Goal: Transaction & Acquisition: Purchase product/service

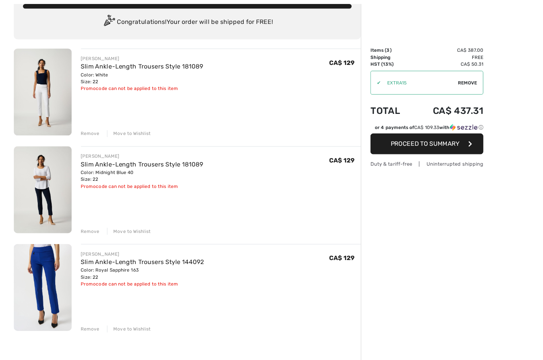
scroll to position [67, 0]
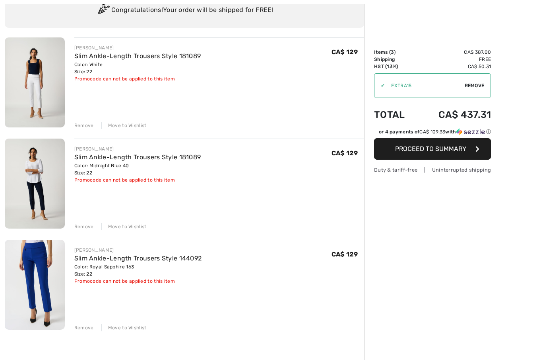
click at [47, 289] on img at bounding box center [35, 284] width 60 height 90
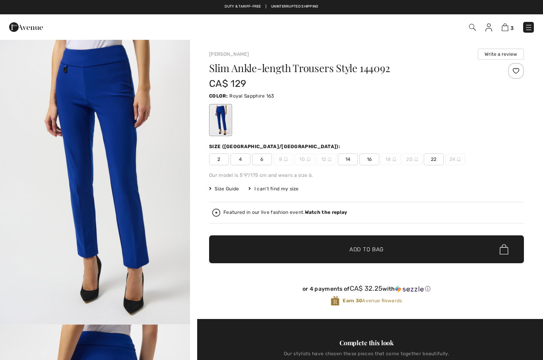
checkbox input "true"
click at [433, 163] on span "22" at bounding box center [434, 159] width 20 height 12
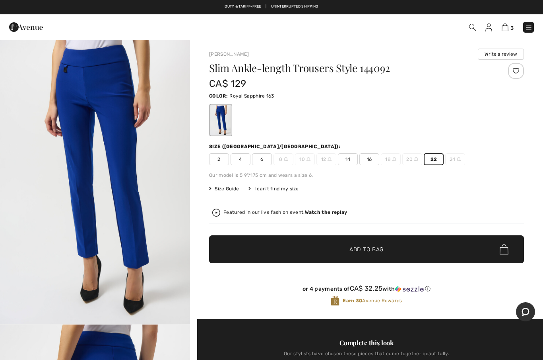
click at [373, 251] on span "Add to Bag" at bounding box center [367, 249] width 34 height 8
click at [366, 249] on span "Add to Bag" at bounding box center [367, 249] width 34 height 8
click at [370, 249] on span "Add to Bag" at bounding box center [367, 249] width 34 height 8
click at [372, 249] on span "Add to Bag" at bounding box center [367, 249] width 34 height 8
click at [372, 248] on span "Add to Bag" at bounding box center [367, 249] width 34 height 8
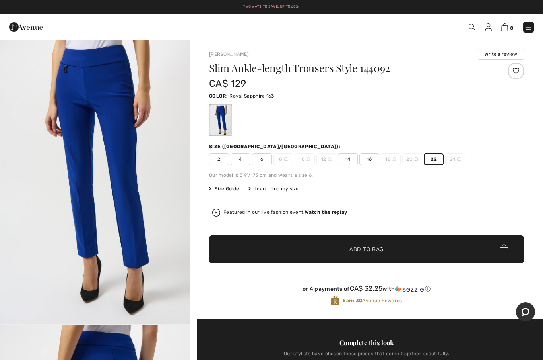
click at [374, 250] on span "Add to Bag" at bounding box center [367, 249] width 34 height 8
click at [376, 249] on span "Add to Bag" at bounding box center [367, 249] width 34 height 8
click at [375, 249] on span "Add to Bag" at bounding box center [367, 249] width 34 height 8
click at [377, 249] on span "Add to Bag" at bounding box center [367, 249] width 34 height 8
click at [383, 253] on span "Add to Bag" at bounding box center [367, 249] width 34 height 8
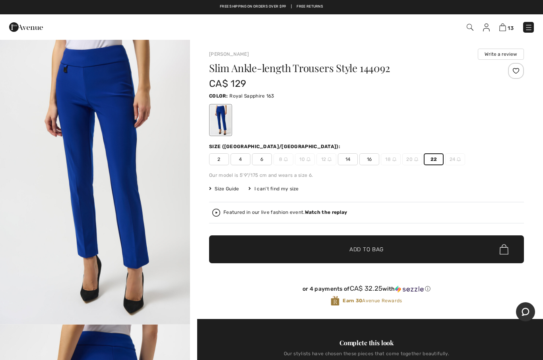
click at [373, 245] on span "Add to Bag" at bounding box center [367, 249] width 34 height 8
click at [377, 248] on span "Add to Bag" at bounding box center [367, 249] width 34 height 8
click at [374, 248] on span "Add to Bag" at bounding box center [367, 249] width 34 height 8
click at [386, 245] on span "✔ Added to Bag Add to Bag" at bounding box center [366, 249] width 315 height 28
click at [503, 30] on img at bounding box center [503, 27] width 7 height 8
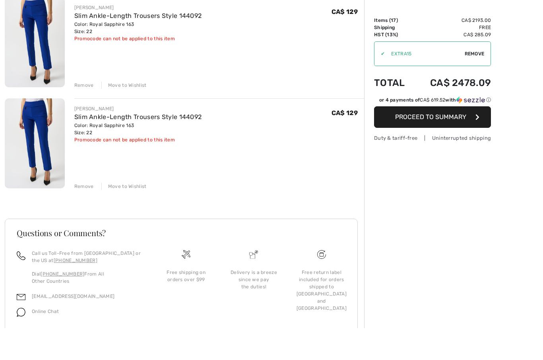
scroll to position [1620, 0]
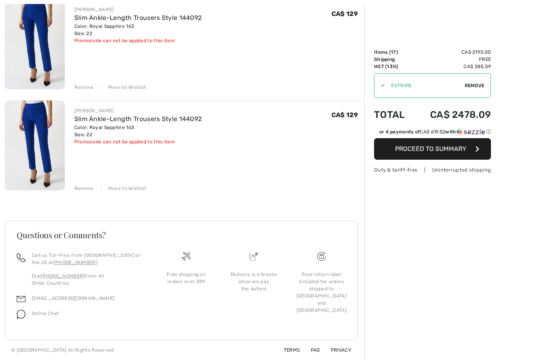
click at [129, 189] on div "Move to Wishlist" at bounding box center [123, 188] width 45 height 7
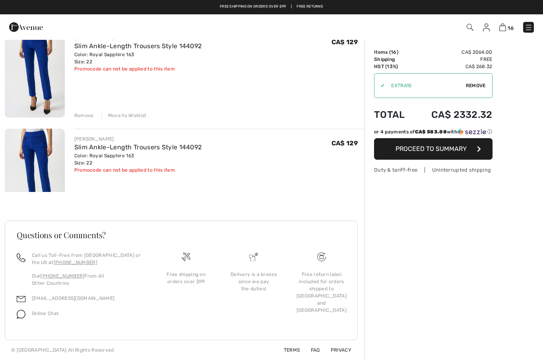
scroll to position [1519, 0]
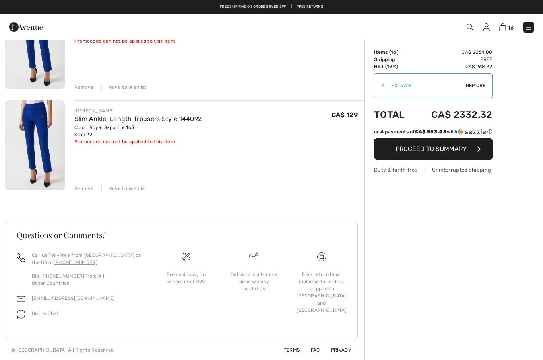
click at [83, 191] on div "Remove" at bounding box center [83, 188] width 19 height 7
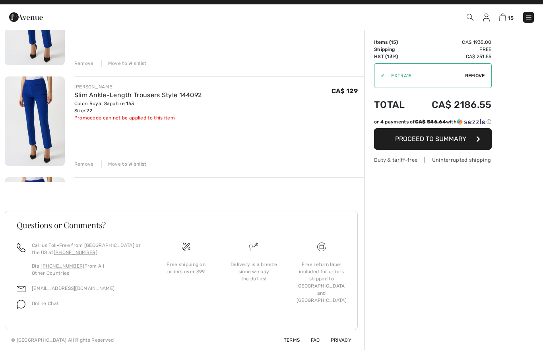
scroll to position [1418, 0]
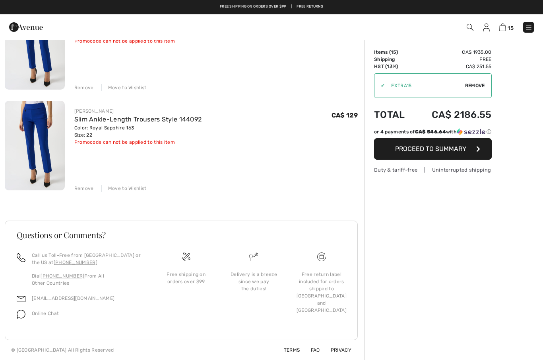
click at [81, 189] on div "Remove" at bounding box center [83, 188] width 19 height 7
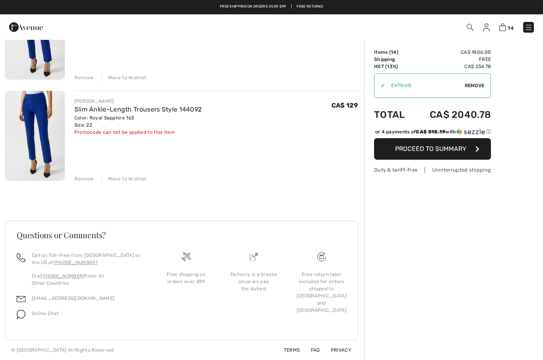
scroll to position [1317, 0]
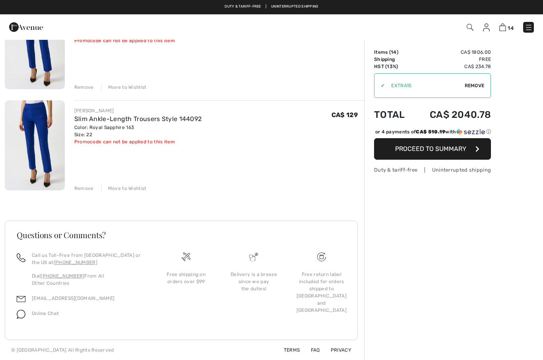
click at [80, 189] on div "Remove" at bounding box center [83, 188] width 19 height 7
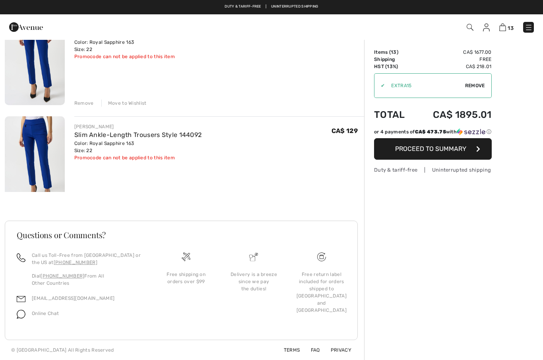
scroll to position [1216, 0]
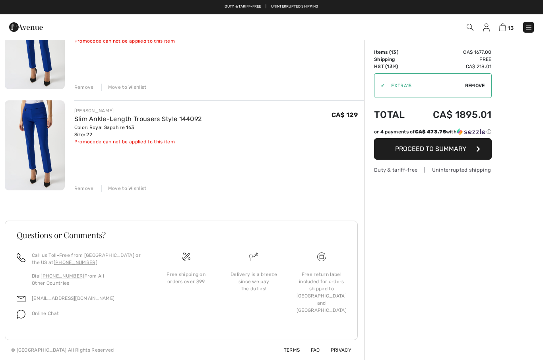
click at [80, 189] on div "Remove" at bounding box center [83, 188] width 19 height 7
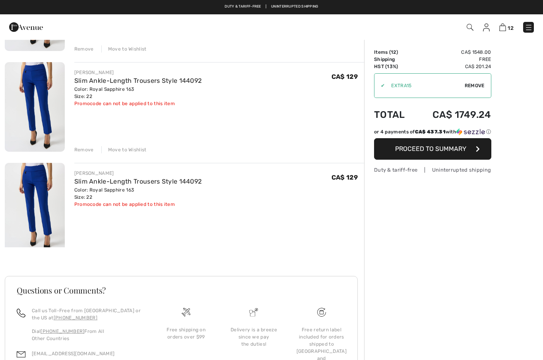
scroll to position [1115, 0]
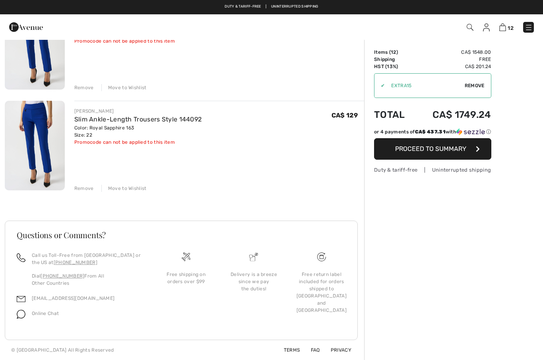
click at [81, 191] on div "Remove" at bounding box center [83, 188] width 19 height 7
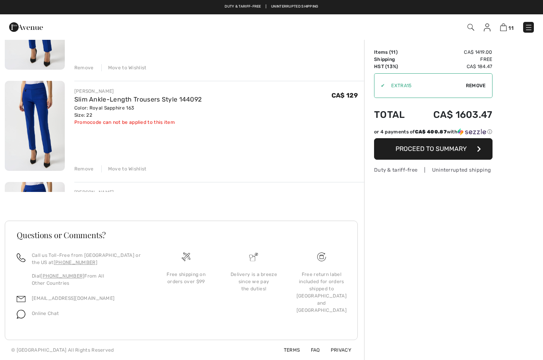
scroll to position [1014, 0]
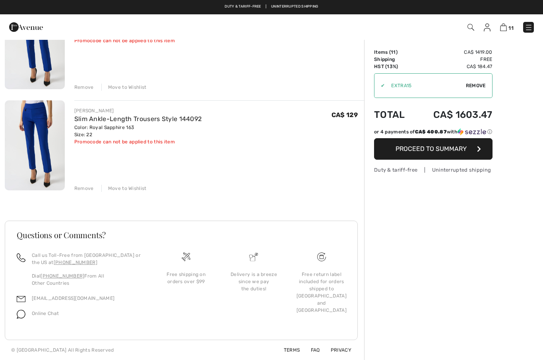
click at [82, 191] on div "Remove" at bounding box center [83, 188] width 19 height 7
click at [80, 191] on div "Remove" at bounding box center [83, 188] width 19 height 7
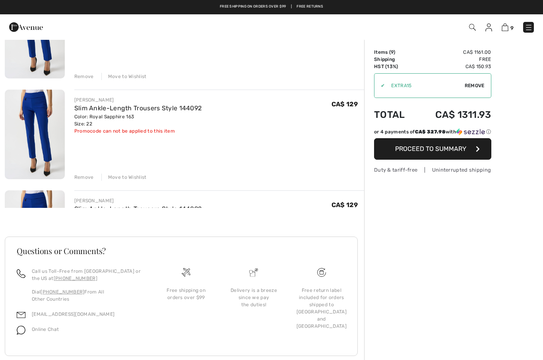
scroll to position [812, 0]
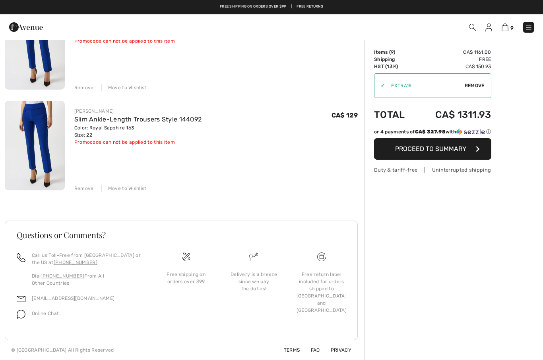
click at [79, 189] on div "Remove" at bounding box center [83, 188] width 19 height 7
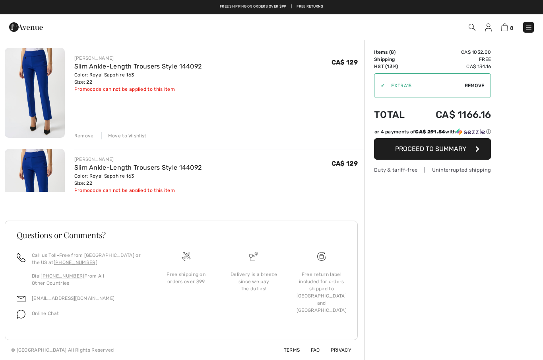
scroll to position [711, 0]
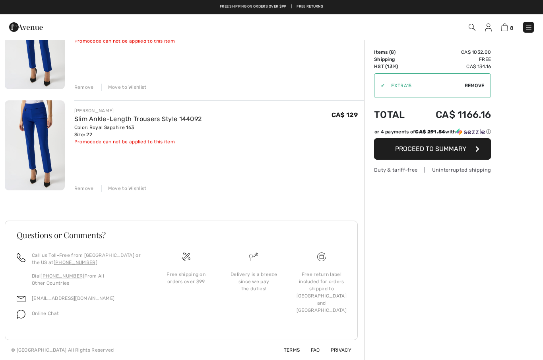
click at [80, 189] on div "Remove" at bounding box center [83, 188] width 19 height 7
click at [82, 188] on div "Remove" at bounding box center [83, 188] width 19 height 7
click at [81, 188] on div "Remove" at bounding box center [83, 188] width 19 height 7
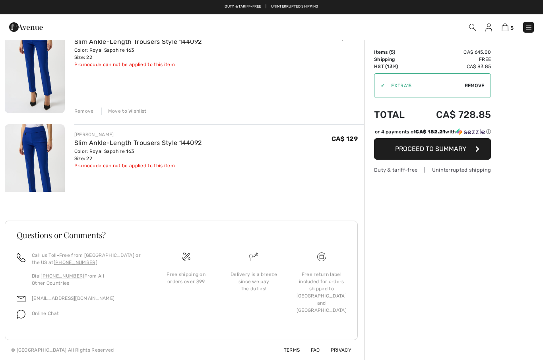
scroll to position [408, 0]
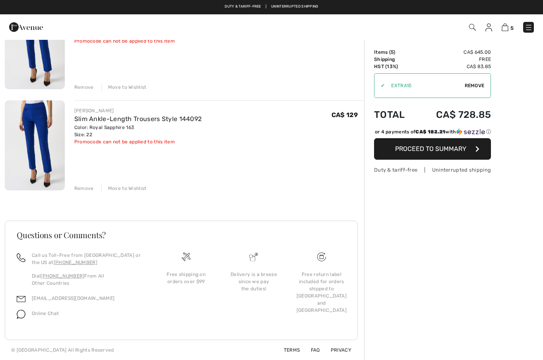
click at [81, 190] on div "Remove" at bounding box center [83, 188] width 19 height 7
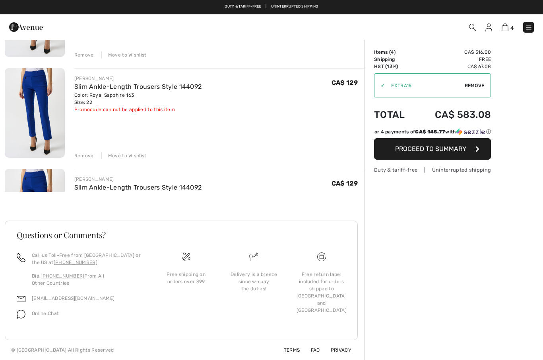
scroll to position [307, 0]
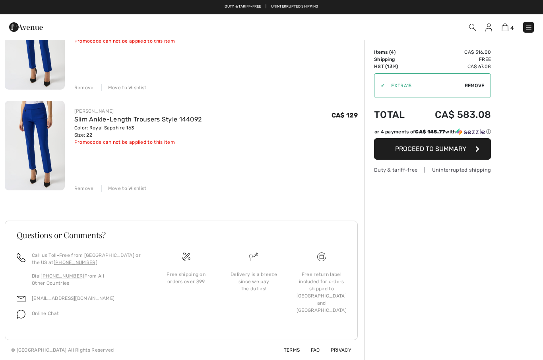
click at [80, 190] on div "Remove" at bounding box center [83, 188] width 19 height 7
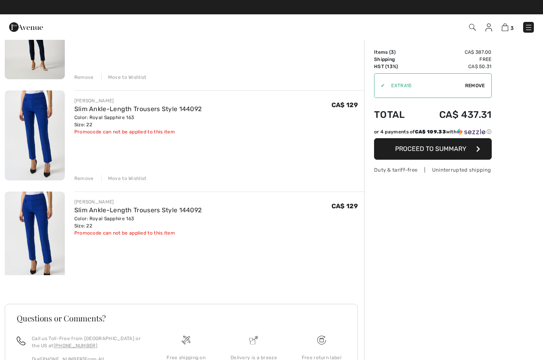
scroll to position [206, 0]
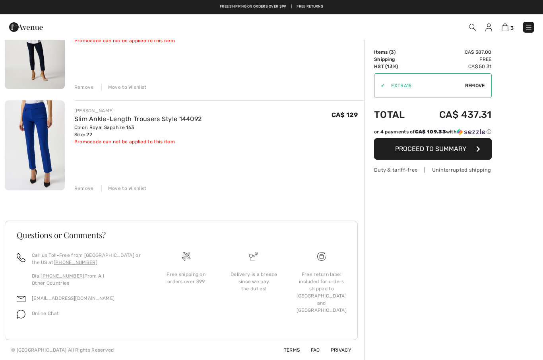
click at [80, 189] on div "Remove" at bounding box center [83, 188] width 19 height 7
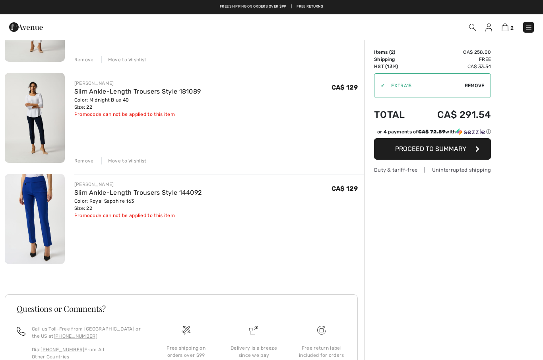
scroll to position [105, 0]
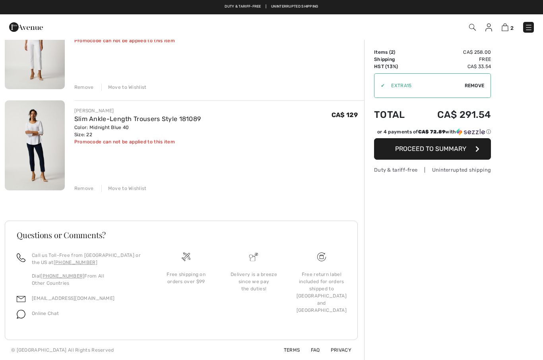
click at [39, 155] on img at bounding box center [35, 145] width 60 height 90
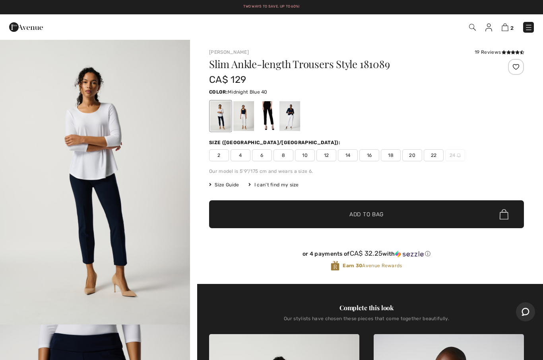
click at [435, 159] on span "22" at bounding box center [434, 155] width 20 height 12
click at [447, 214] on span "✔ Added to Bag Add to Bag" at bounding box center [366, 214] width 315 height 28
click at [424, 219] on span "✔ Added to Bag Add to Bag" at bounding box center [366, 214] width 315 height 28
click at [434, 217] on span "✔ Added to Bag Add to Bag" at bounding box center [366, 214] width 315 height 28
click at [315, 215] on span "✔ Added to Bag Add to Bag" at bounding box center [366, 214] width 315 height 28
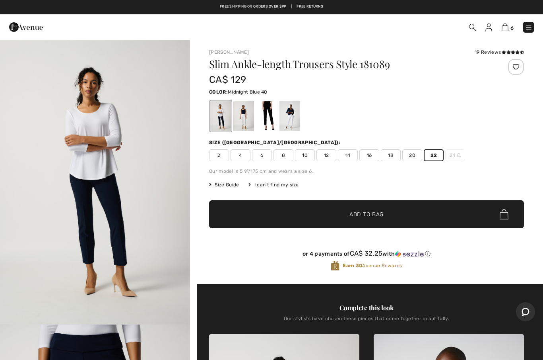
click at [274, 218] on span "✔ Added to Bag Add to Bag" at bounding box center [366, 214] width 315 height 28
click at [290, 214] on span "✔ Added to Bag Add to Bag" at bounding box center [366, 214] width 315 height 28
click at [268, 218] on span "✔ Added to Bag Add to Bag" at bounding box center [366, 214] width 315 height 28
click at [257, 220] on span "✔ Added to Bag Add to Bag" at bounding box center [366, 214] width 315 height 28
click at [255, 215] on span "✔ Added to Bag Add to Bag" at bounding box center [366, 214] width 315 height 28
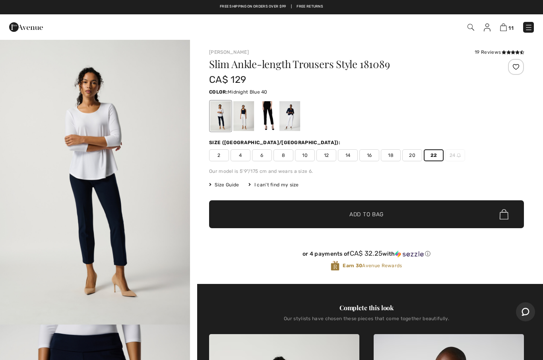
click at [260, 217] on span "✔ Added to Bag Add to Bag" at bounding box center [366, 214] width 315 height 28
click at [260, 216] on span "✔ Added to Bag Add to Bag" at bounding box center [366, 214] width 315 height 28
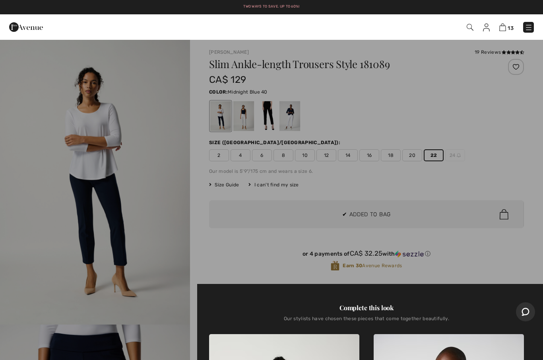
click at [272, 219] on div at bounding box center [271, 180] width 543 height 360
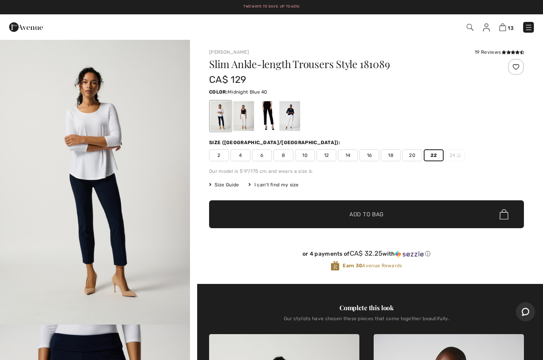
click at [263, 218] on span "✔ Added to Bag Add to Bag" at bounding box center [366, 214] width 315 height 28
click at [262, 214] on span "✔ Added to Bag Add to Bag" at bounding box center [366, 214] width 315 height 28
click at [368, 209] on span "✔ Added to Bag Add to Bag" at bounding box center [366, 214] width 315 height 28
click at [414, 214] on span "✔ Added to Bag Add to Bag" at bounding box center [366, 214] width 315 height 28
click at [412, 213] on span "✔ Added to Bag Add to Bag" at bounding box center [366, 214] width 315 height 28
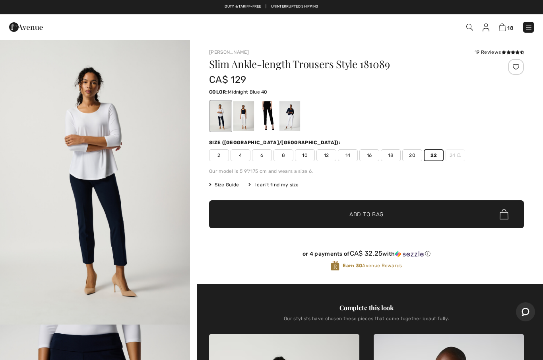
click at [412, 213] on span "✔ Added to Bag Add to Bag" at bounding box center [366, 214] width 315 height 28
click at [499, 31] on link "20" at bounding box center [506, 27] width 16 height 10
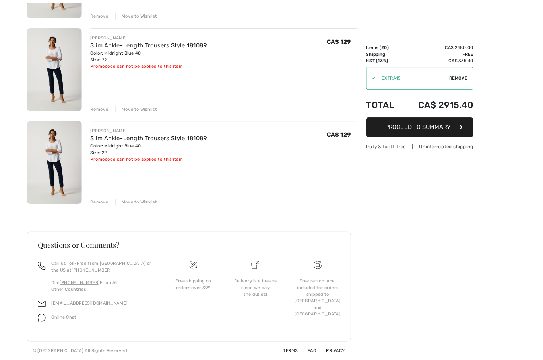
scroll to position [1924, 0]
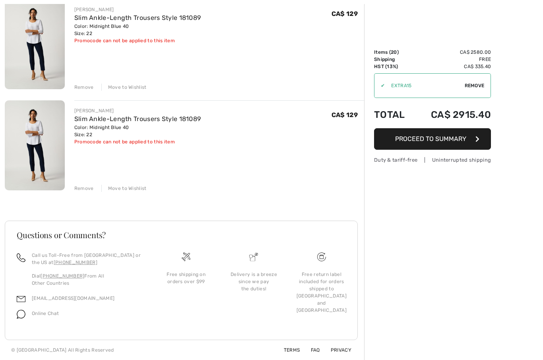
click at [123, 189] on div "Move to Wishlist" at bounding box center [123, 188] width 45 height 7
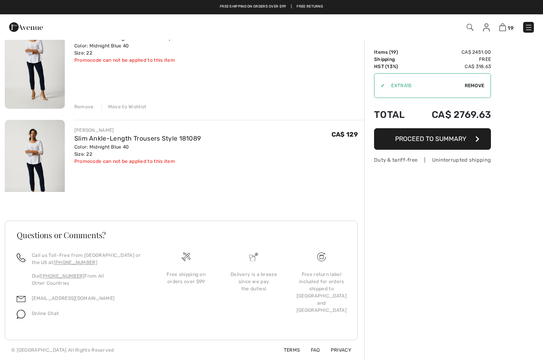
scroll to position [1823, 0]
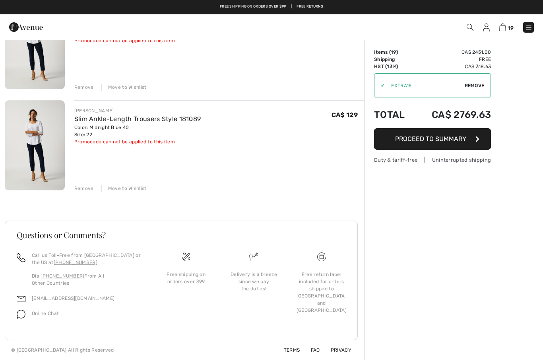
click at [78, 187] on div "Remove" at bounding box center [83, 188] width 19 height 7
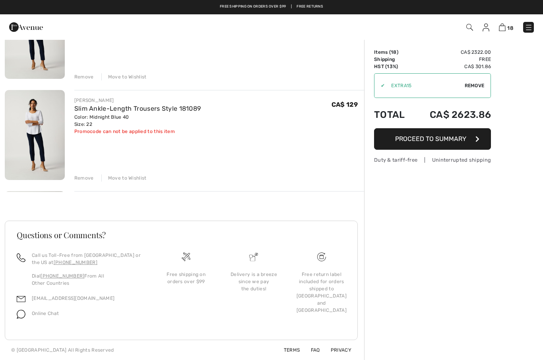
scroll to position [1722, 0]
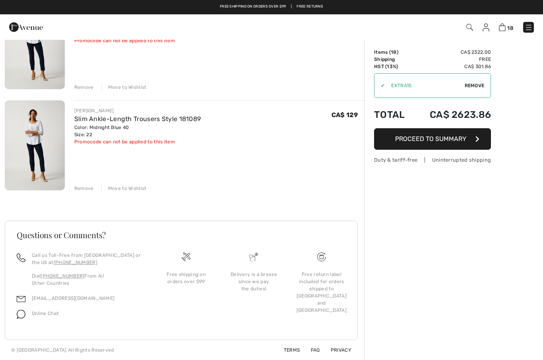
click at [80, 189] on div "Remove" at bounding box center [83, 188] width 19 height 7
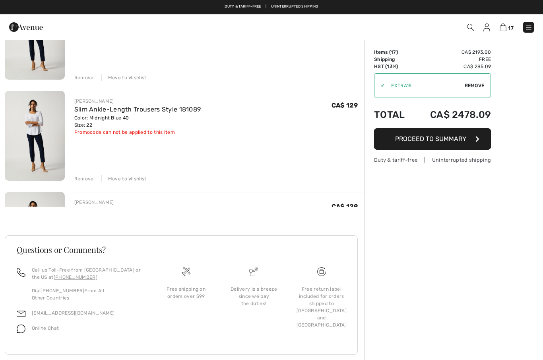
scroll to position [1620, 0]
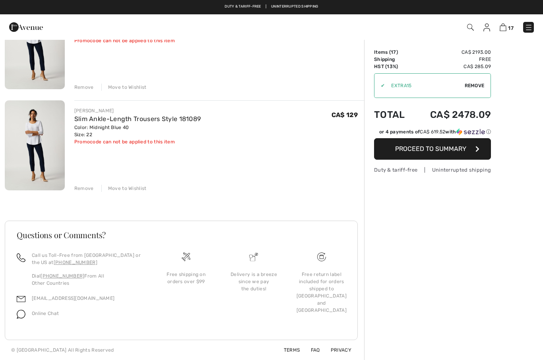
click at [80, 187] on div "Remove" at bounding box center [83, 188] width 19 height 7
click at [81, 191] on div "Remove" at bounding box center [83, 188] width 19 height 7
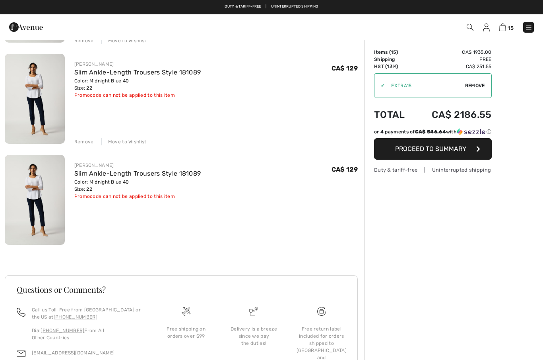
scroll to position [1418, 0]
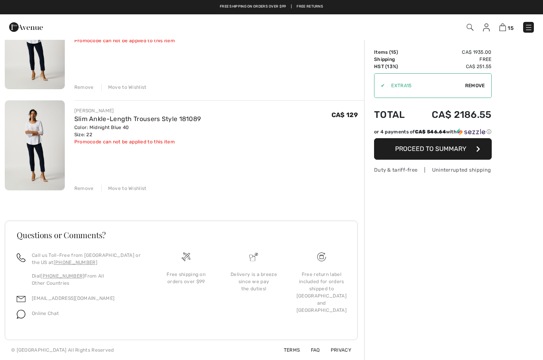
click at [82, 189] on div "Remove" at bounding box center [83, 188] width 19 height 7
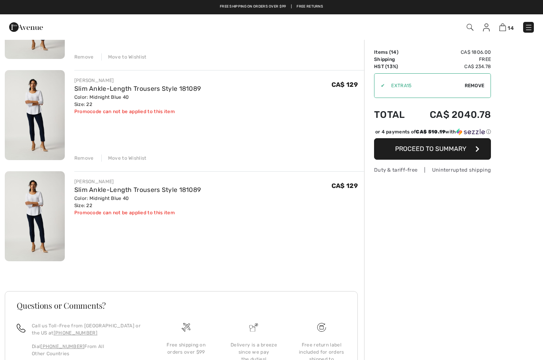
scroll to position [1317, 0]
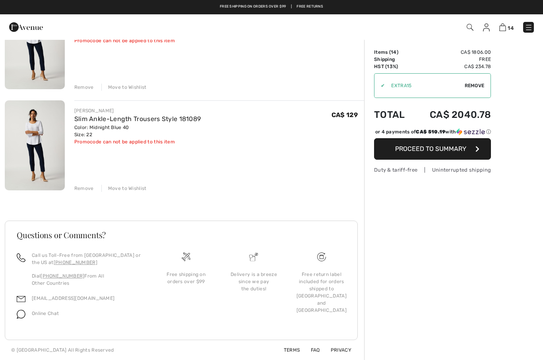
click at [84, 187] on div "Remove" at bounding box center [83, 188] width 19 height 7
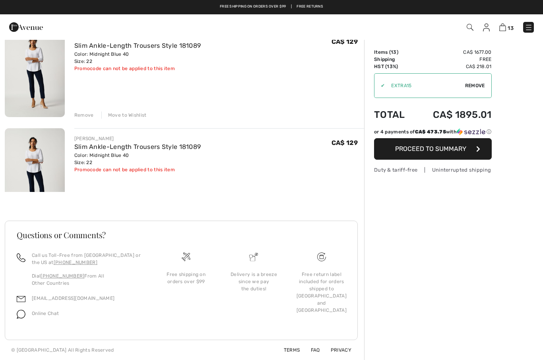
scroll to position [1216, 0]
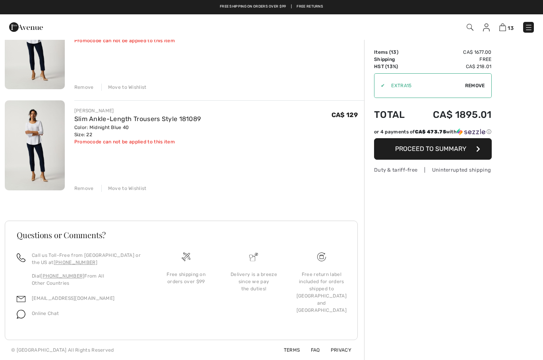
click at [84, 190] on div "Remove" at bounding box center [83, 188] width 19 height 7
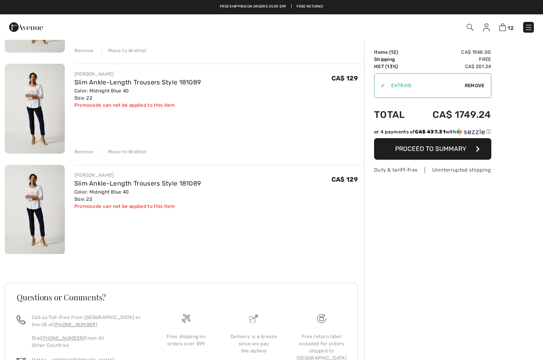
scroll to position [1115, 0]
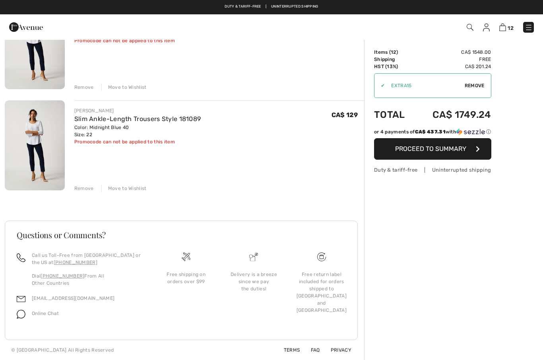
click at [83, 191] on div "Remove" at bounding box center [83, 188] width 19 height 7
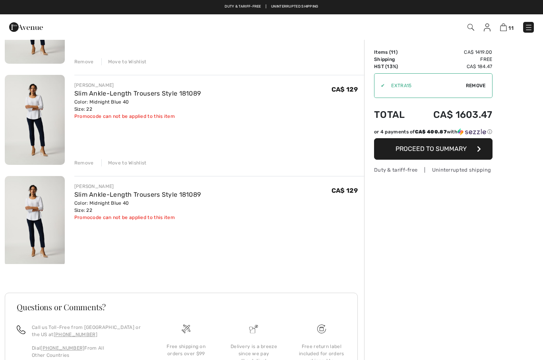
scroll to position [1014, 0]
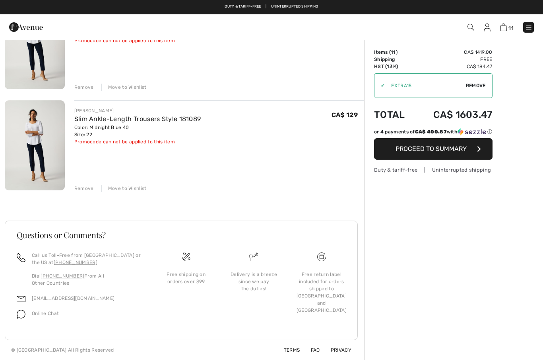
click at [83, 190] on div "Remove" at bounding box center [83, 188] width 19 height 7
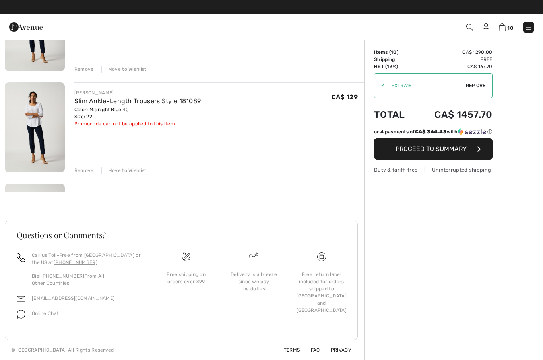
scroll to position [913, 0]
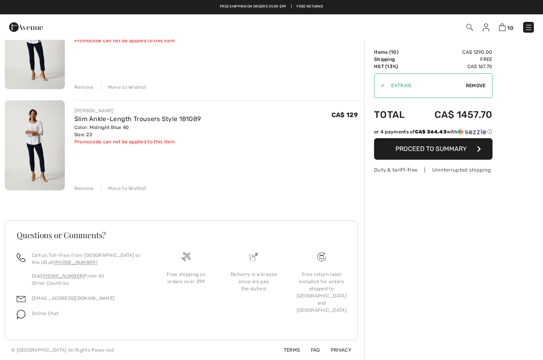
click at [81, 190] on div "Remove" at bounding box center [83, 188] width 19 height 7
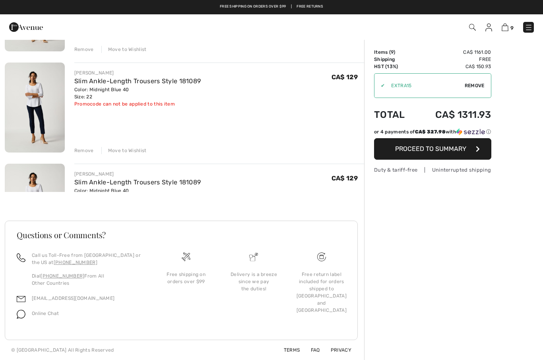
scroll to position [812, 0]
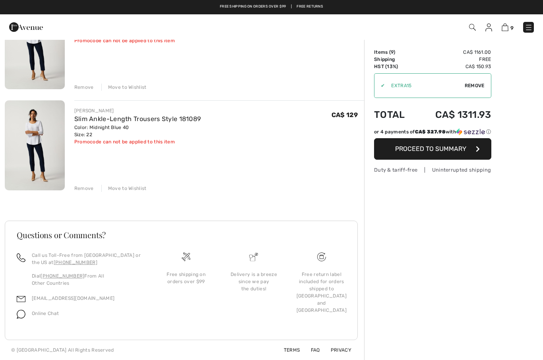
click at [82, 190] on div "Remove" at bounding box center [83, 188] width 19 height 7
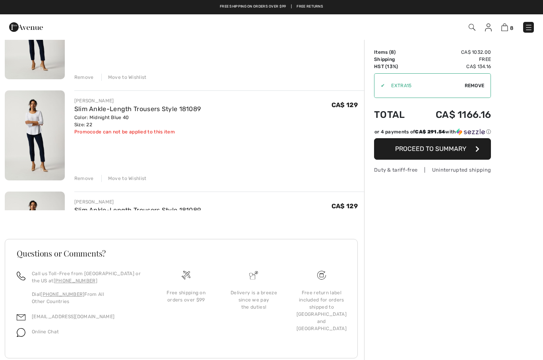
scroll to position [711, 0]
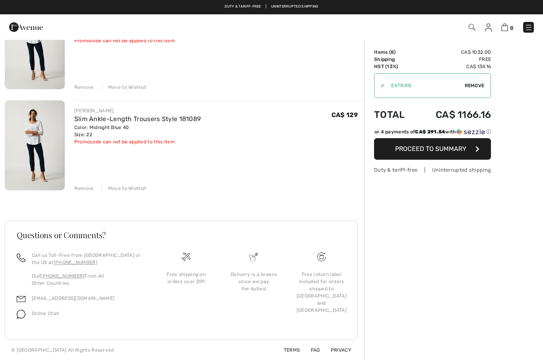
click at [82, 190] on div "Remove" at bounding box center [83, 188] width 19 height 7
click at [82, 189] on div "Remove" at bounding box center [83, 188] width 19 height 7
click at [81, 189] on div "Remove" at bounding box center [83, 188] width 19 height 7
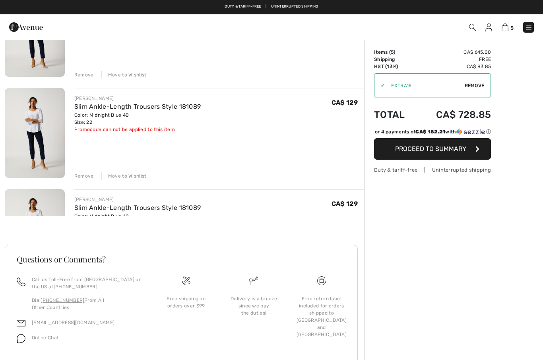
scroll to position [408, 0]
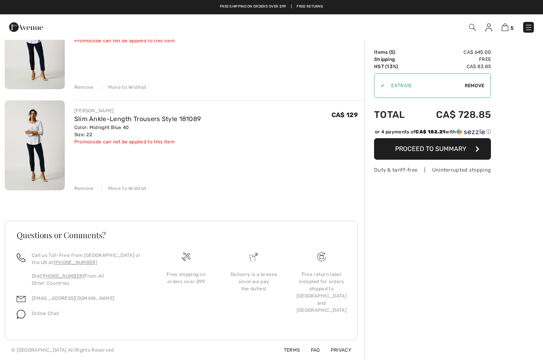
click at [82, 191] on div "Remove" at bounding box center [83, 188] width 19 height 7
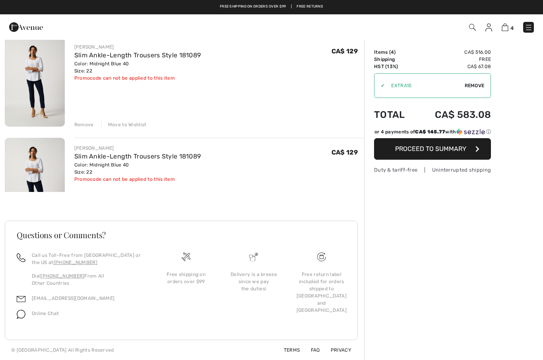
scroll to position [307, 0]
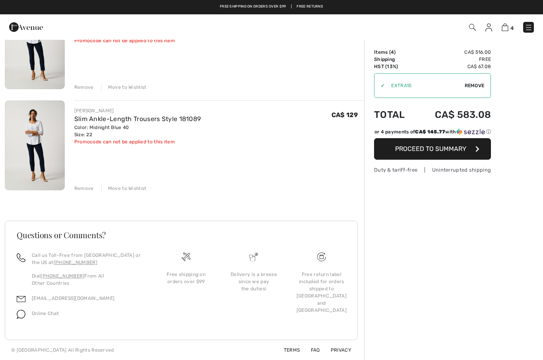
click at [81, 191] on div "Remove" at bounding box center [83, 188] width 19 height 7
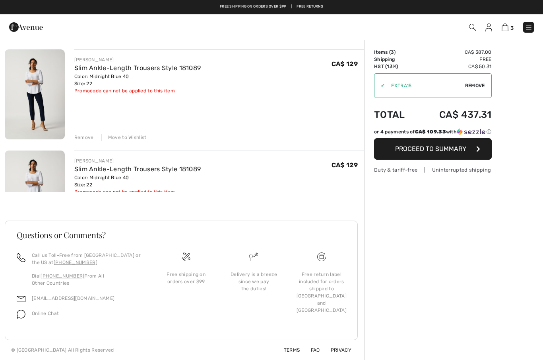
scroll to position [206, 0]
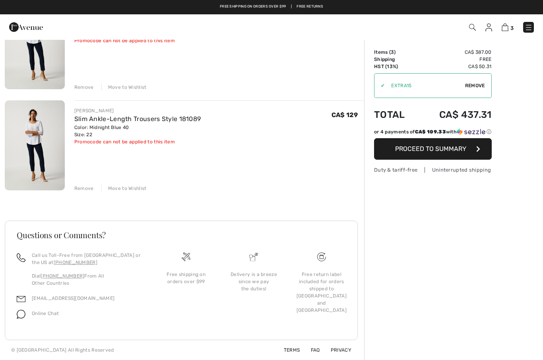
click at [81, 191] on div "Remove" at bounding box center [83, 188] width 19 height 7
click at [82, 190] on div "Remove" at bounding box center [83, 188] width 19 height 7
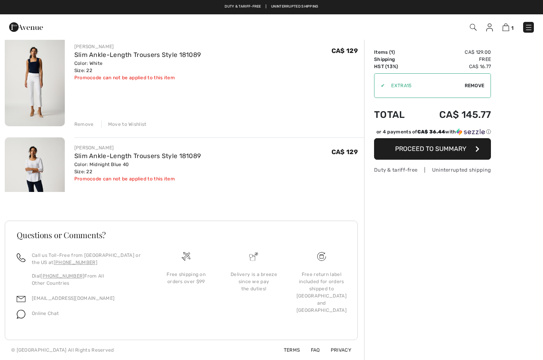
scroll to position [27, 0]
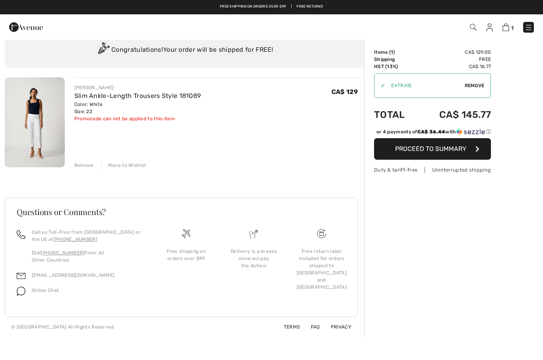
click at [35, 129] on img at bounding box center [35, 122] width 60 height 90
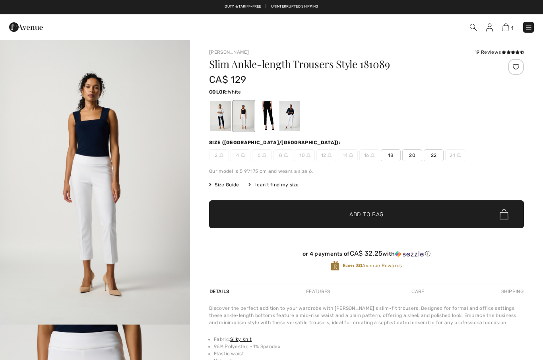
checkbox input "true"
click at [427, 152] on span "22" at bounding box center [434, 155] width 20 height 12
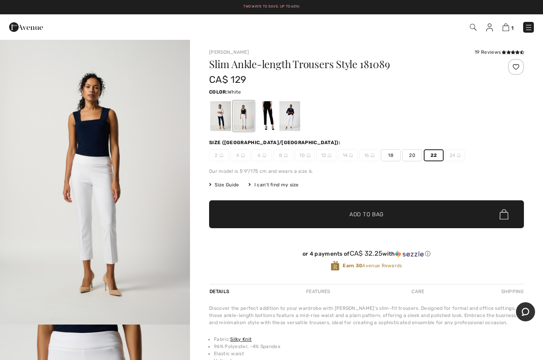
click at [284, 215] on span "✔ Added to Bag Add to Bag" at bounding box center [366, 214] width 315 height 28
click at [285, 214] on span "✔ Added to Bag Add to Bag" at bounding box center [366, 214] width 315 height 28
click at [283, 216] on span "✔ Added to Bag Add to Bag" at bounding box center [366, 214] width 315 height 28
click at [299, 212] on span "✔ Added to Bag Add to Bag" at bounding box center [366, 214] width 315 height 28
click at [289, 213] on span "✔ Added to Bag Add to Bag" at bounding box center [366, 214] width 315 height 28
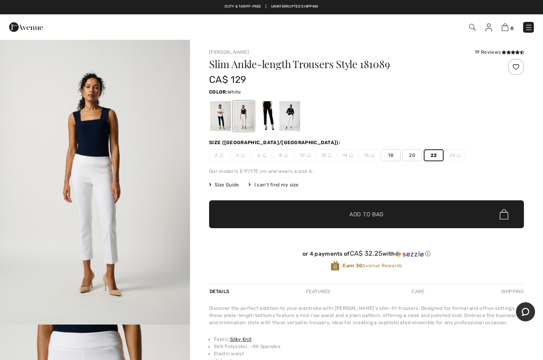
click at [264, 216] on span "✔ Added to Bag Add to Bag" at bounding box center [366, 214] width 315 height 28
click at [266, 214] on span "✔ Added to Bag Add to Bag" at bounding box center [366, 214] width 315 height 28
click at [268, 216] on span "✔ Added to Bag Add to Bag" at bounding box center [366, 214] width 315 height 28
click at [294, 218] on span "✔ Added to Bag Add to Bag" at bounding box center [366, 214] width 315 height 28
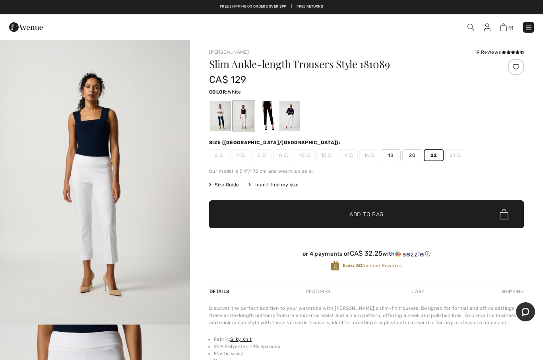
click at [363, 217] on span "Add to Bag" at bounding box center [367, 214] width 34 height 8
click at [348, 214] on span "✔ Added to Bag" at bounding box center [355, 214] width 49 height 8
click at [349, 211] on span "✔ Added to Bag" at bounding box center [355, 214] width 49 height 8
click at [374, 221] on span "✔ Added to Bag Add to Bag" at bounding box center [366, 214] width 315 height 28
click at [412, 215] on span "✔ Added to Bag Add to Bag" at bounding box center [366, 214] width 315 height 28
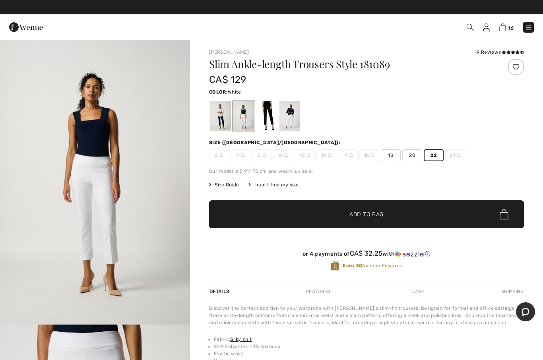
click at [397, 217] on span "✔ Added to Bag Add to Bag" at bounding box center [366, 214] width 315 height 28
click at [502, 30] on img at bounding box center [503, 27] width 7 height 8
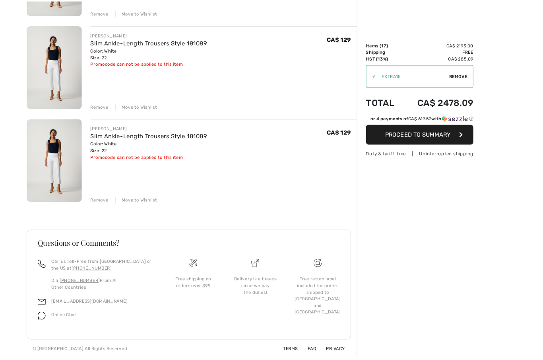
scroll to position [1620, 0]
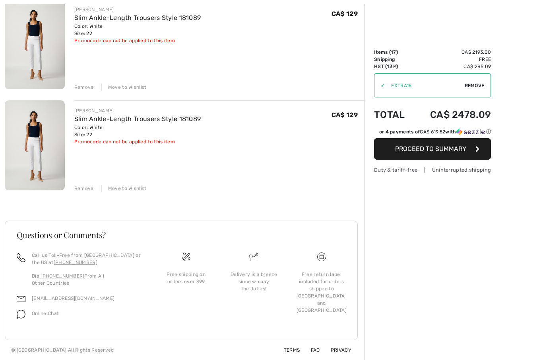
click at [129, 185] on div "Move to Wishlist" at bounding box center [123, 188] width 45 height 7
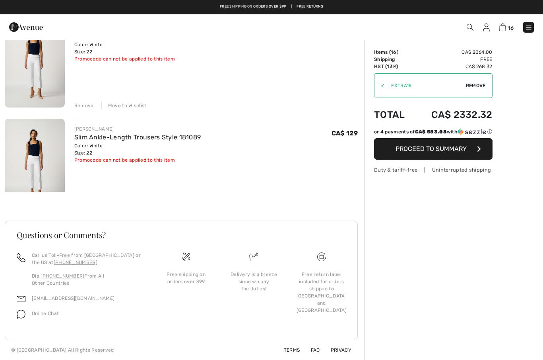
scroll to position [1519, 0]
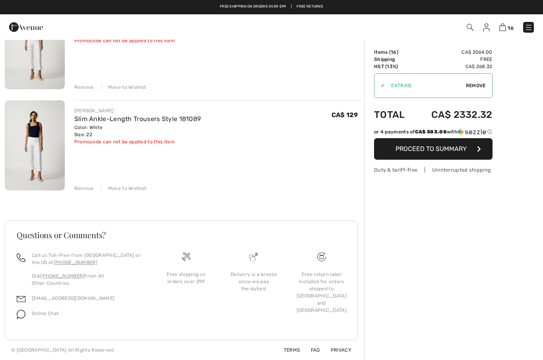
click at [81, 189] on div "Remove" at bounding box center [83, 188] width 19 height 7
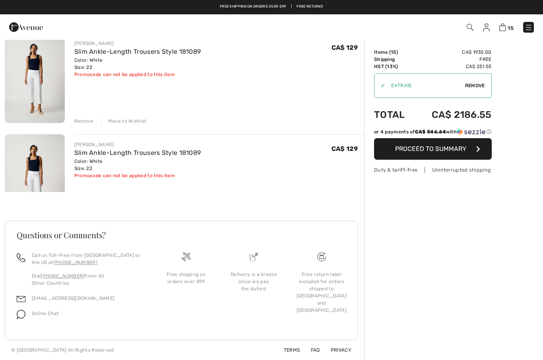
scroll to position [1418, 0]
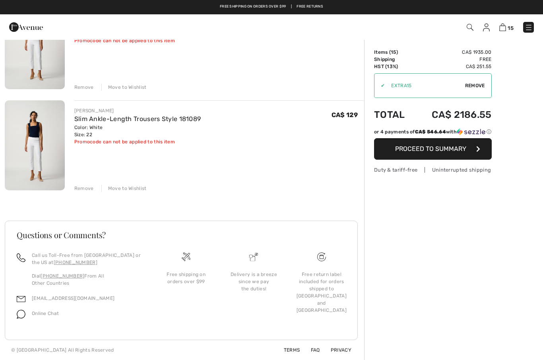
click at [81, 189] on div "Remove" at bounding box center [83, 188] width 19 height 7
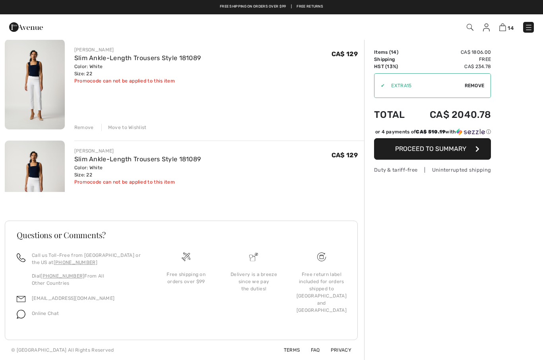
scroll to position [1317, 0]
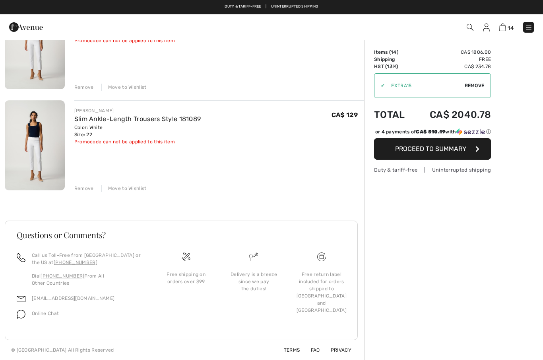
click at [80, 189] on div "Remove" at bounding box center [83, 188] width 19 height 7
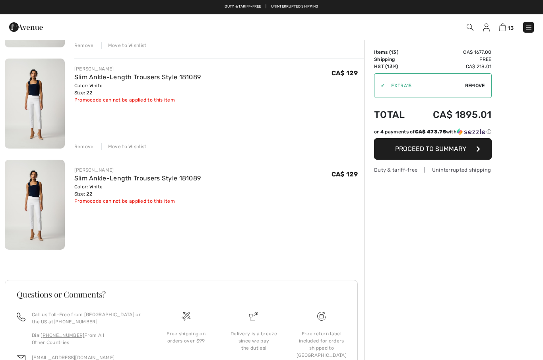
scroll to position [1216, 0]
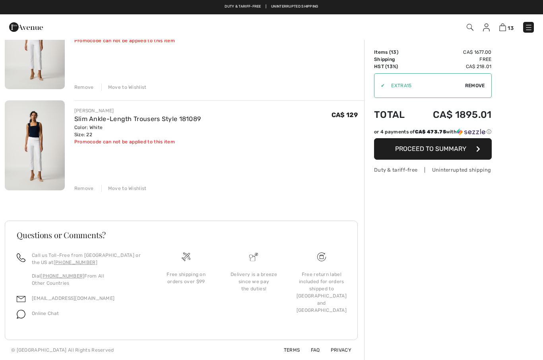
click at [80, 189] on div "Remove" at bounding box center [83, 188] width 19 height 7
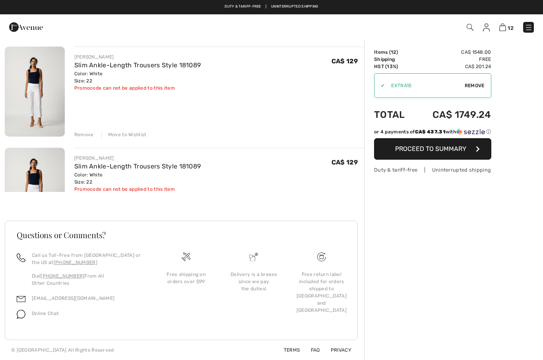
scroll to position [1115, 0]
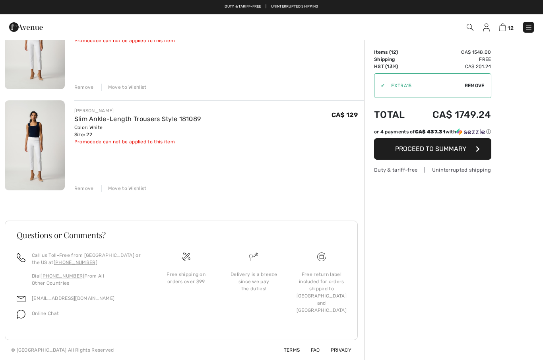
click at [81, 189] on div "Remove" at bounding box center [83, 188] width 19 height 7
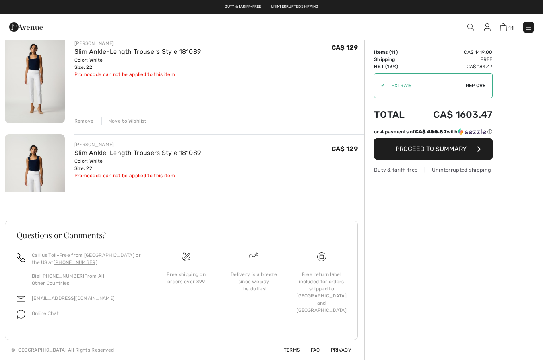
scroll to position [1014, 0]
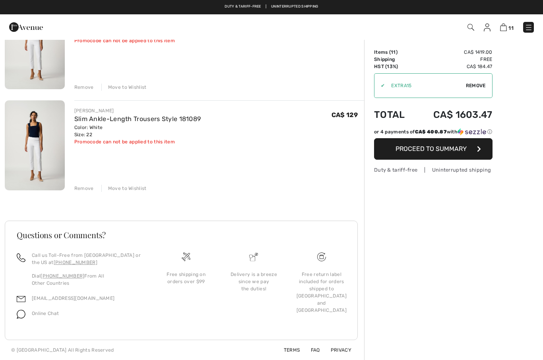
click at [80, 188] on div "Remove" at bounding box center [83, 188] width 19 height 7
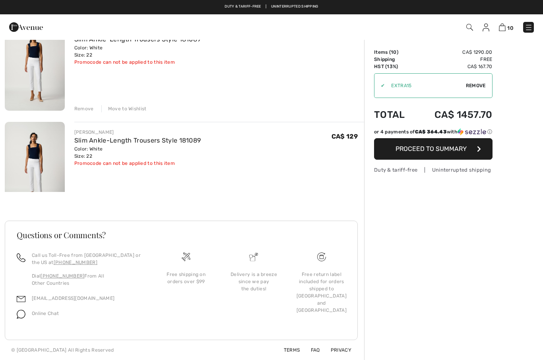
scroll to position [913, 0]
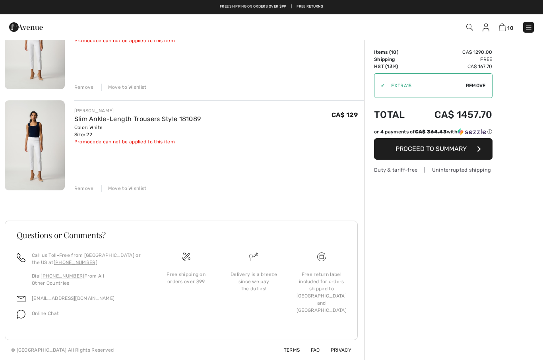
click at [82, 189] on div "Remove" at bounding box center [83, 188] width 19 height 7
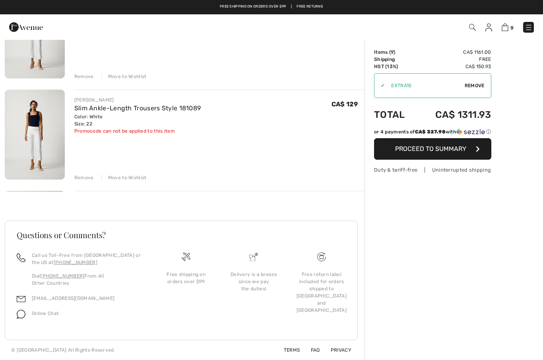
scroll to position [812, 0]
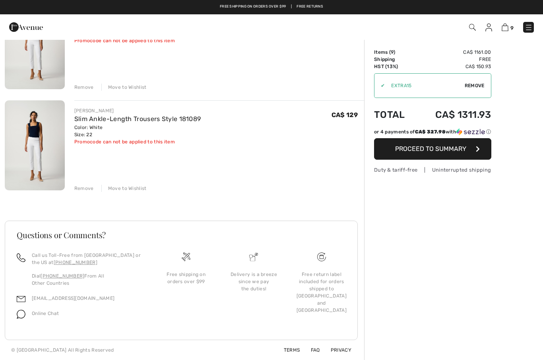
click at [81, 187] on div "Remove" at bounding box center [83, 188] width 19 height 7
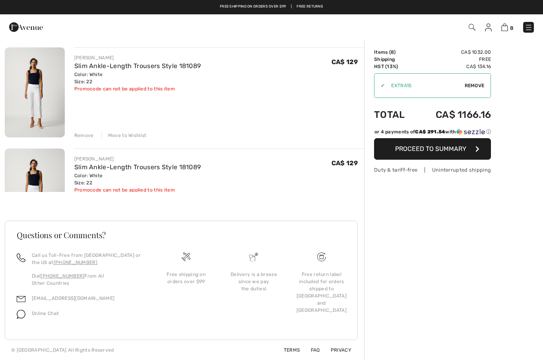
scroll to position [711, 0]
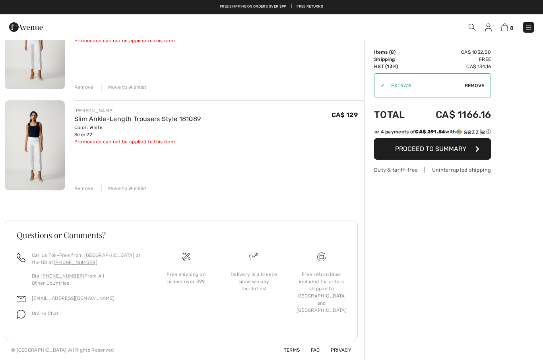
click at [81, 188] on div "Remove" at bounding box center [83, 188] width 19 height 7
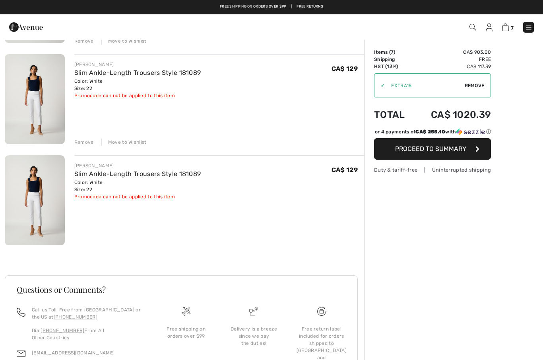
scroll to position [610, 0]
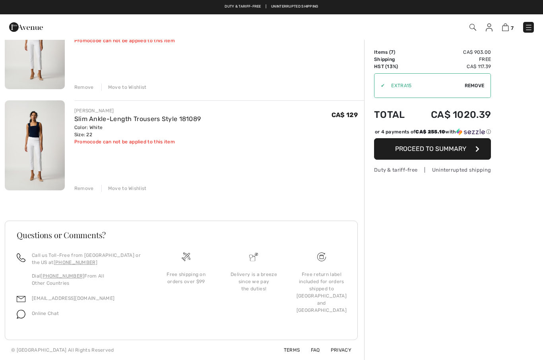
click at [81, 188] on div "Remove" at bounding box center [83, 188] width 19 height 7
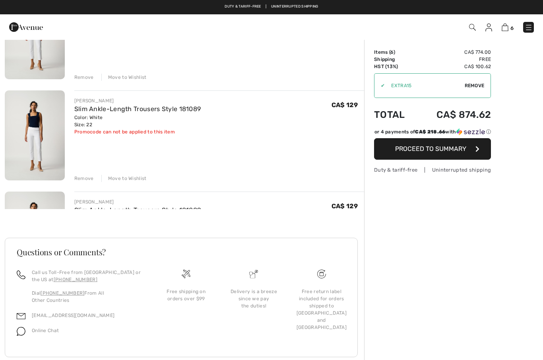
scroll to position [509, 0]
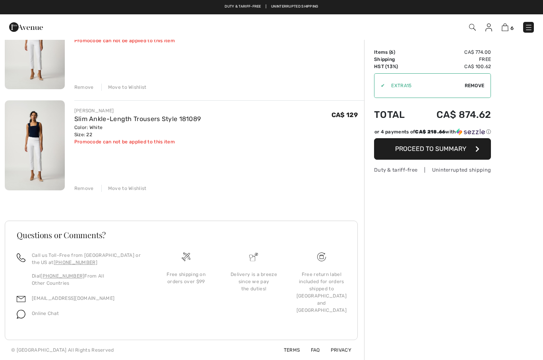
click at [82, 187] on div "Remove" at bounding box center [83, 188] width 19 height 7
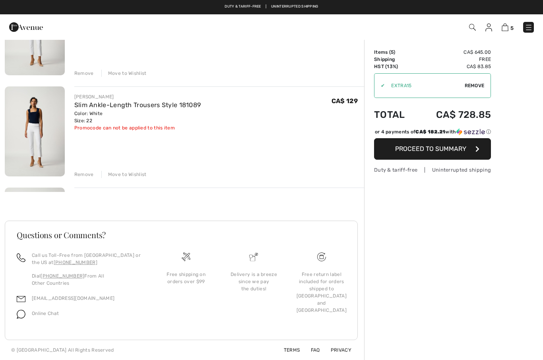
scroll to position [408, 0]
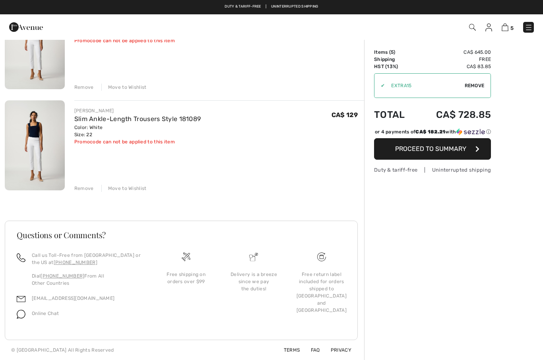
click at [82, 190] on div "Remove" at bounding box center [83, 188] width 19 height 7
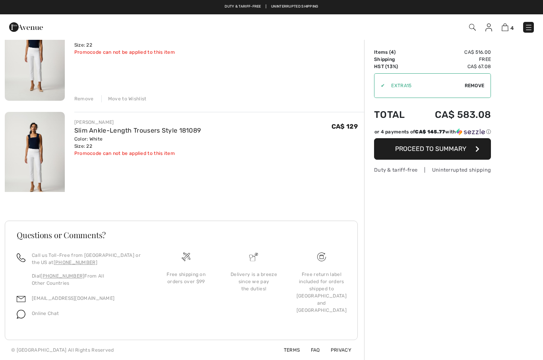
scroll to position [307, 0]
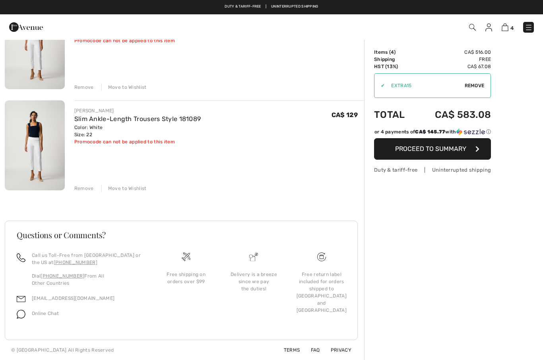
click at [81, 188] on div "Remove" at bounding box center [83, 188] width 19 height 7
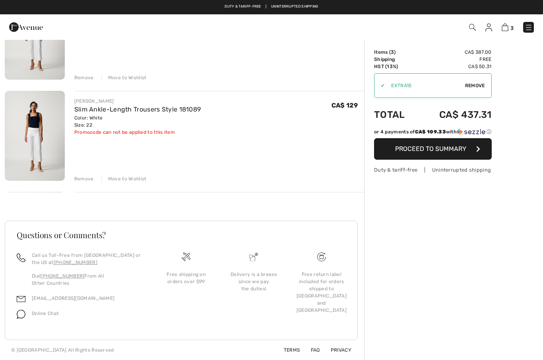
scroll to position [206, 0]
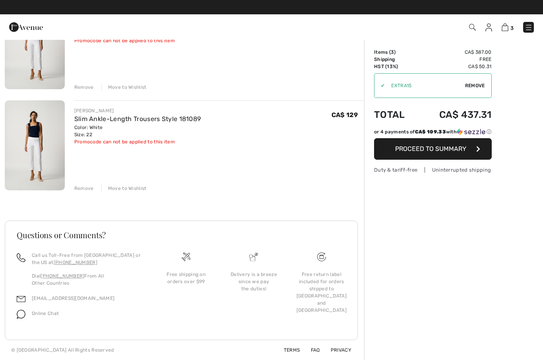
click at [83, 191] on div "Remove" at bounding box center [83, 188] width 19 height 7
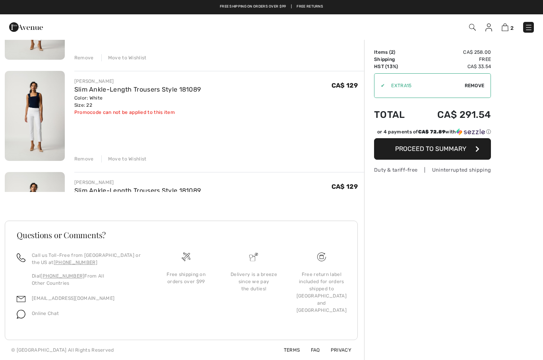
scroll to position [105, 0]
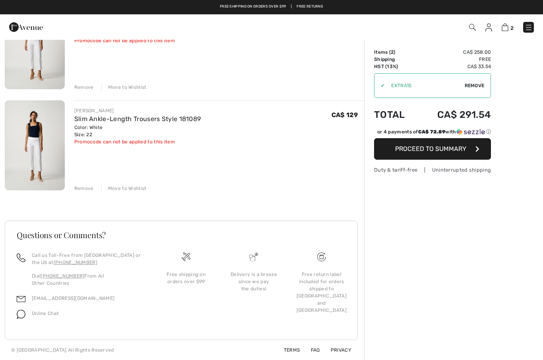
click at [82, 190] on div "Remove" at bounding box center [83, 188] width 19 height 7
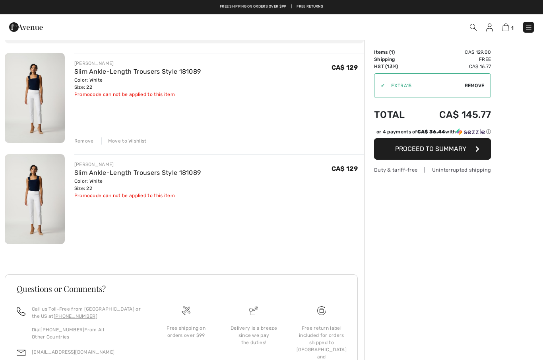
scroll to position [27, 0]
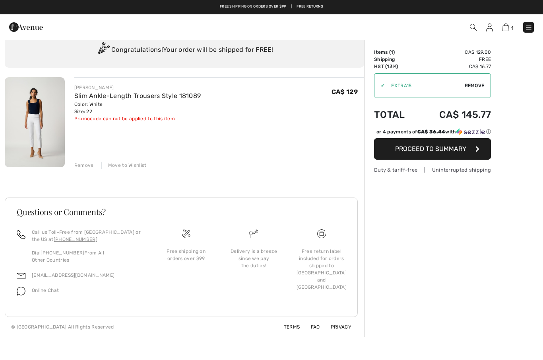
click at [82, 164] on div "Remove" at bounding box center [83, 164] width 19 height 7
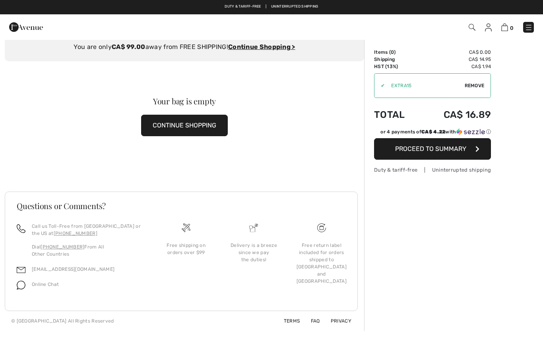
click at [475, 27] on img at bounding box center [472, 27] width 7 height 7
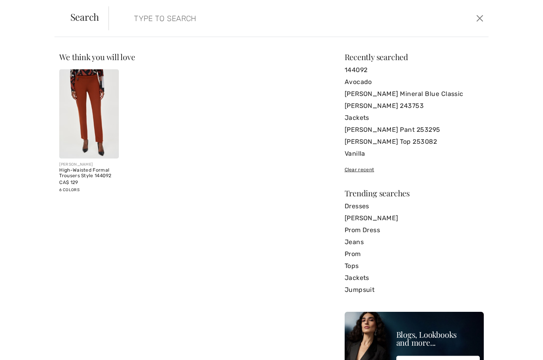
click at [128, 22] on input "search" at bounding box center [257, 18] width 259 height 24
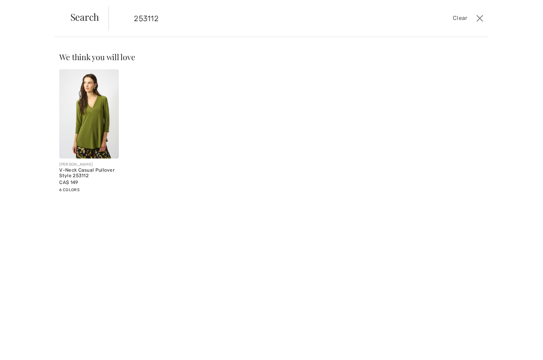
type input "253112"
click at [88, 113] on img at bounding box center [88, 113] width 59 height 89
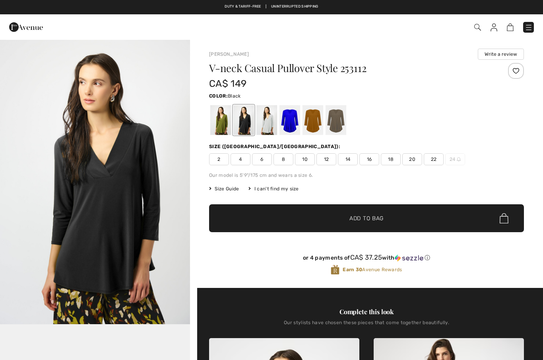
checkbox input "true"
click at [219, 125] on div at bounding box center [220, 120] width 21 height 30
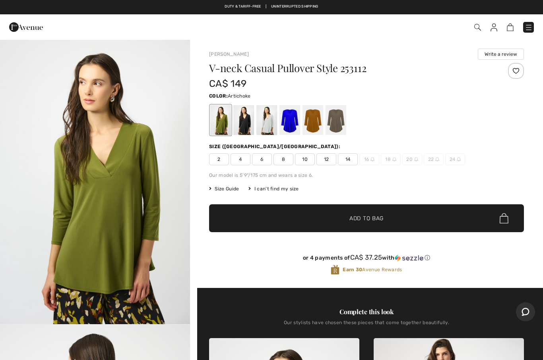
click at [244, 127] on div at bounding box center [243, 120] width 21 height 30
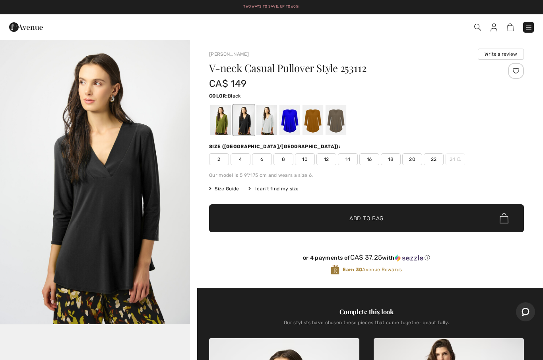
click at [266, 132] on div at bounding box center [267, 120] width 21 height 30
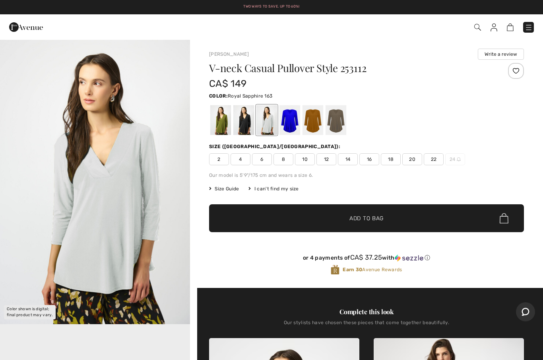
click at [292, 124] on div at bounding box center [290, 120] width 21 height 30
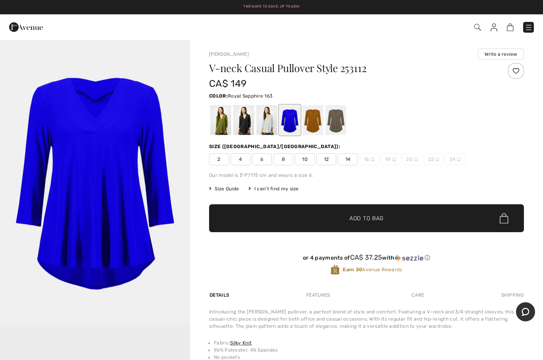
click at [312, 126] on div at bounding box center [313, 120] width 21 height 30
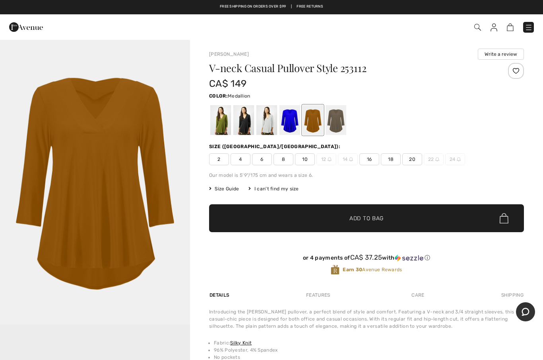
click at [338, 125] on div at bounding box center [336, 120] width 21 height 30
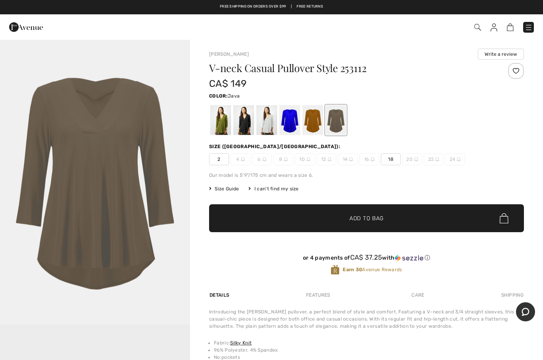
click at [479, 29] on img at bounding box center [478, 27] width 7 height 7
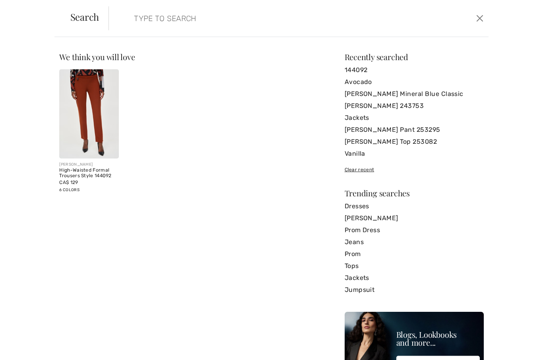
click at [128, 14] on input "search" at bounding box center [257, 18] width 259 height 24
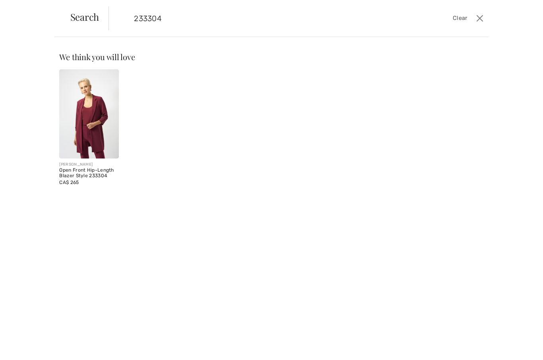
type input "233304"
click at [84, 113] on img at bounding box center [88, 113] width 59 height 89
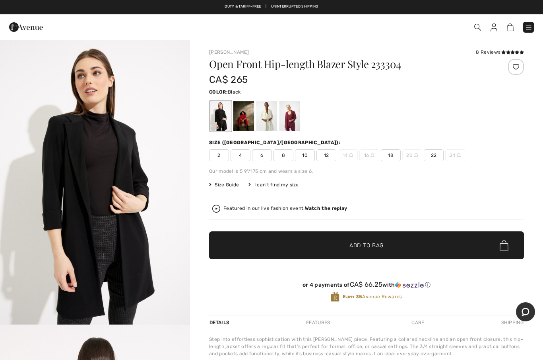
click at [214, 118] on div at bounding box center [220, 116] width 21 height 30
click at [241, 122] on div at bounding box center [243, 116] width 21 height 30
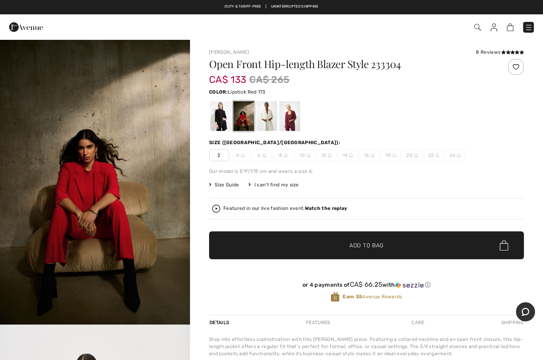
click at [243, 123] on div at bounding box center [243, 116] width 21 height 30
click at [267, 125] on div at bounding box center [267, 116] width 21 height 30
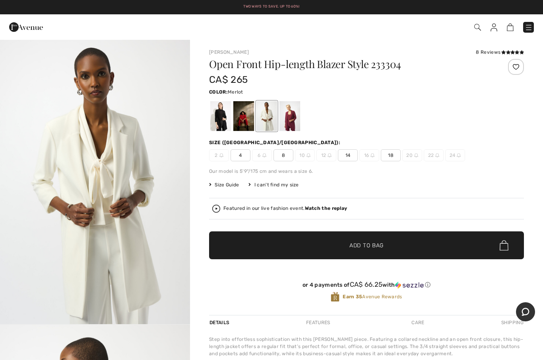
click at [291, 125] on div at bounding box center [290, 116] width 21 height 30
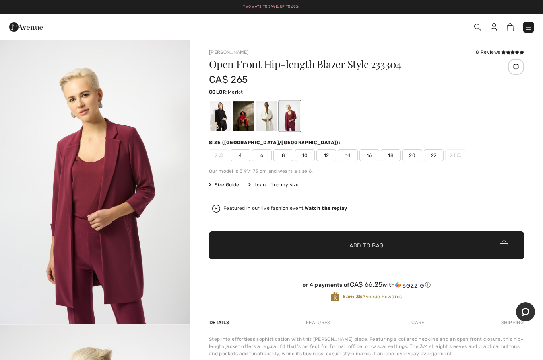
click at [478, 28] on img at bounding box center [478, 27] width 7 height 7
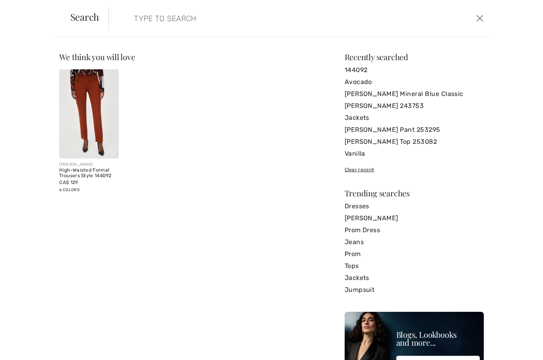
click at [125, 16] on form "Clear" at bounding box center [291, 18] width 365 height 24
click at [136, 17] on input "search" at bounding box center [257, 18] width 259 height 24
type input "161066"
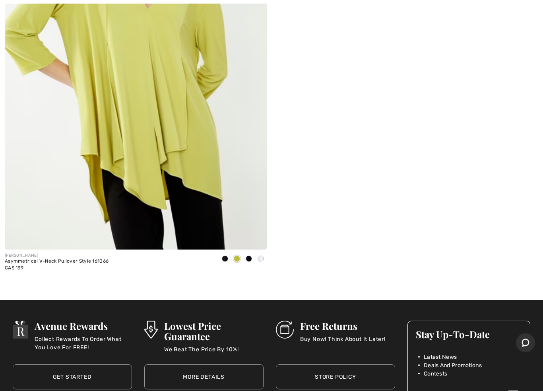
scroll to position [275, 0]
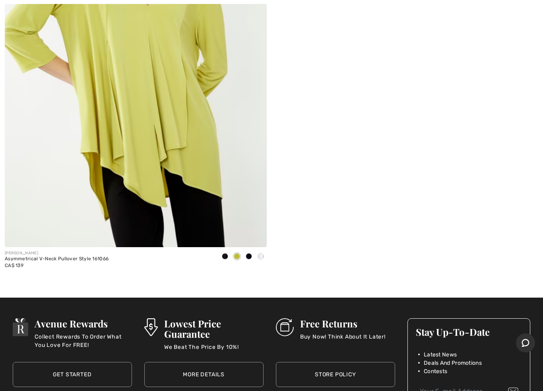
click at [100, 220] on img at bounding box center [136, 50] width 262 height 393
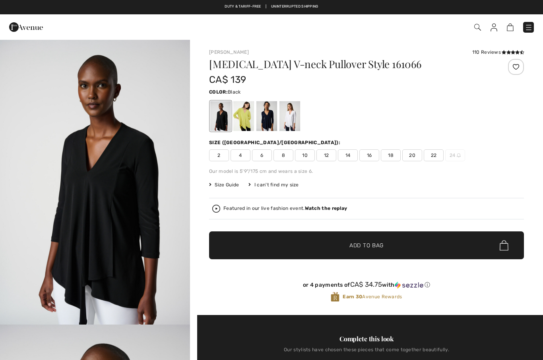
checkbox input "true"
click at [217, 124] on div at bounding box center [220, 116] width 21 height 30
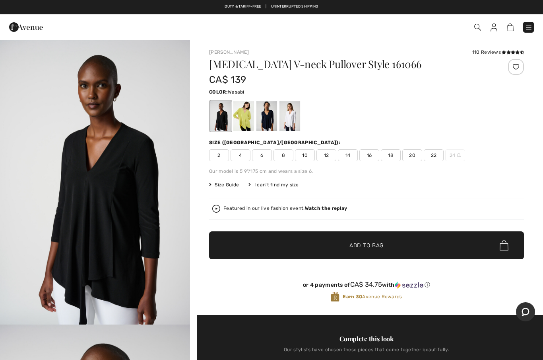
click at [245, 123] on div at bounding box center [243, 116] width 21 height 30
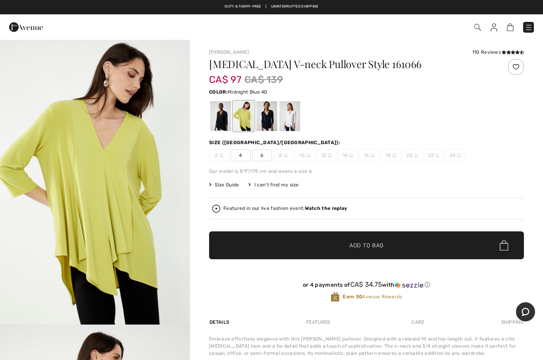
click at [264, 121] on div at bounding box center [267, 116] width 21 height 30
click at [285, 118] on div at bounding box center [290, 116] width 21 height 30
